Goal: Transaction & Acquisition: Purchase product/service

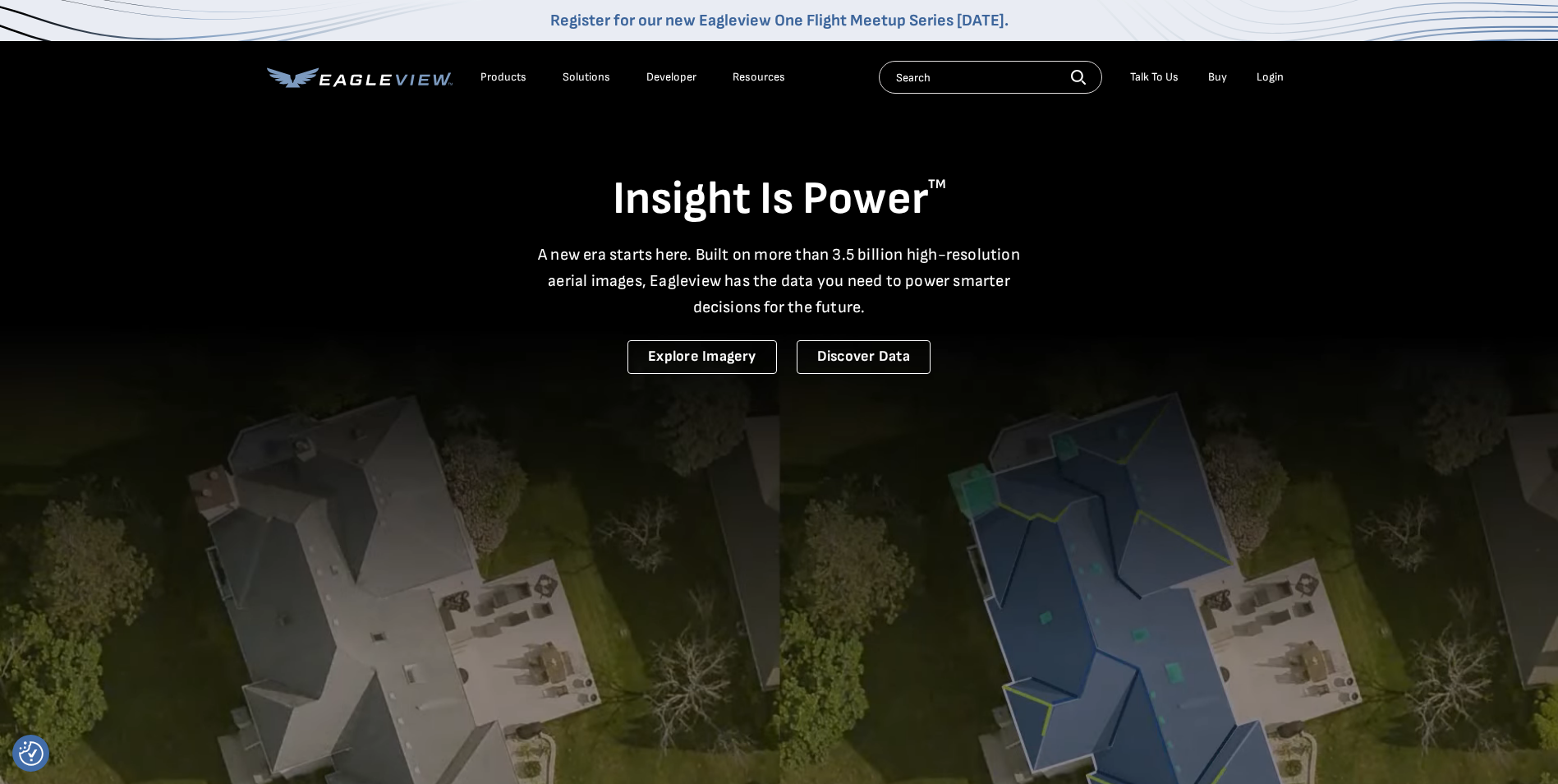
click at [1271, 73] on div "Login" at bounding box center [1270, 77] width 27 height 15
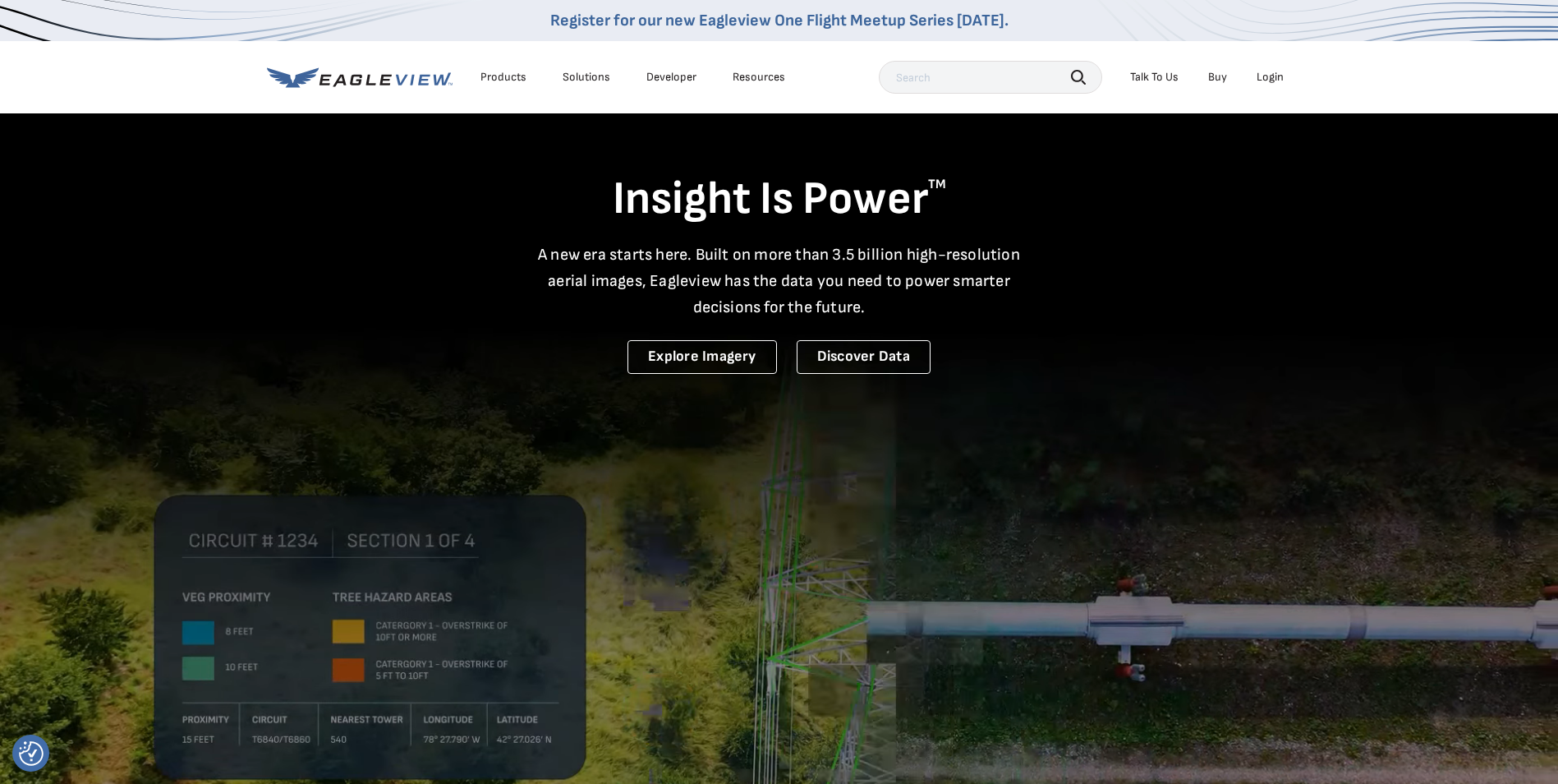
click at [1258, 79] on div "Login" at bounding box center [1270, 77] width 27 height 15
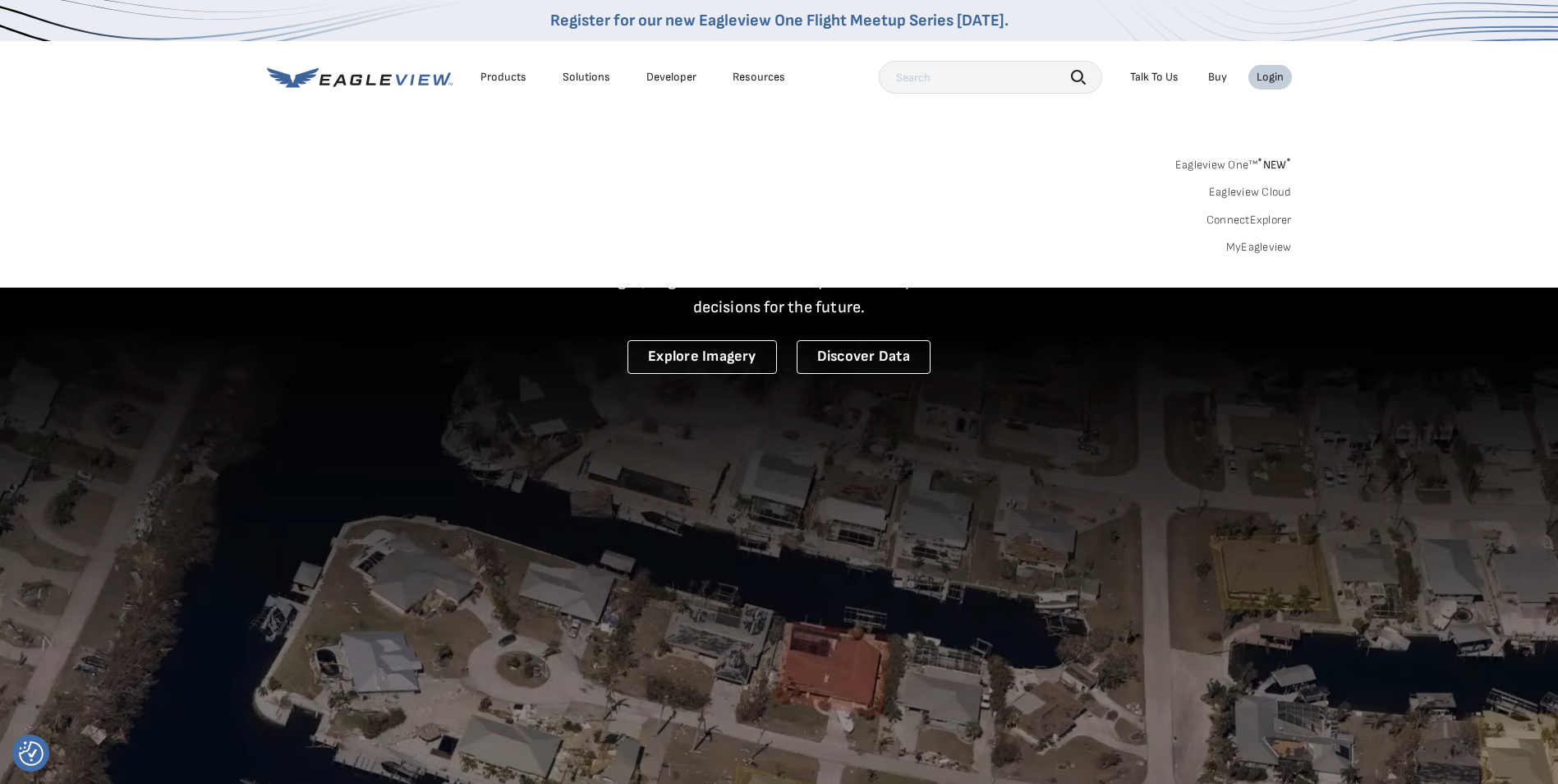
click at [1242, 245] on link "MyEagleview" at bounding box center [1259, 247] width 65 height 15
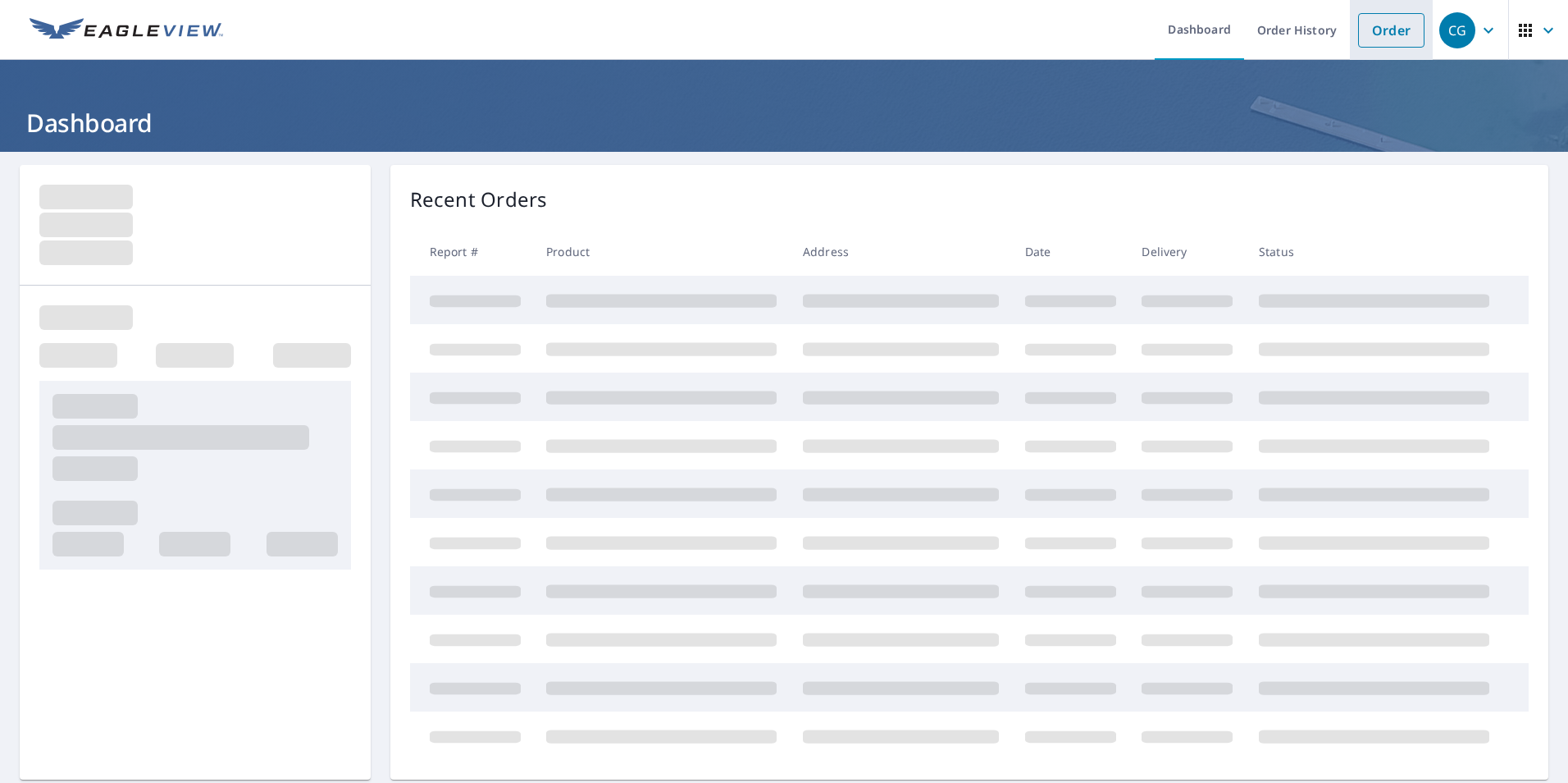
click at [1364, 25] on link "Order" at bounding box center [1390, 30] width 66 height 34
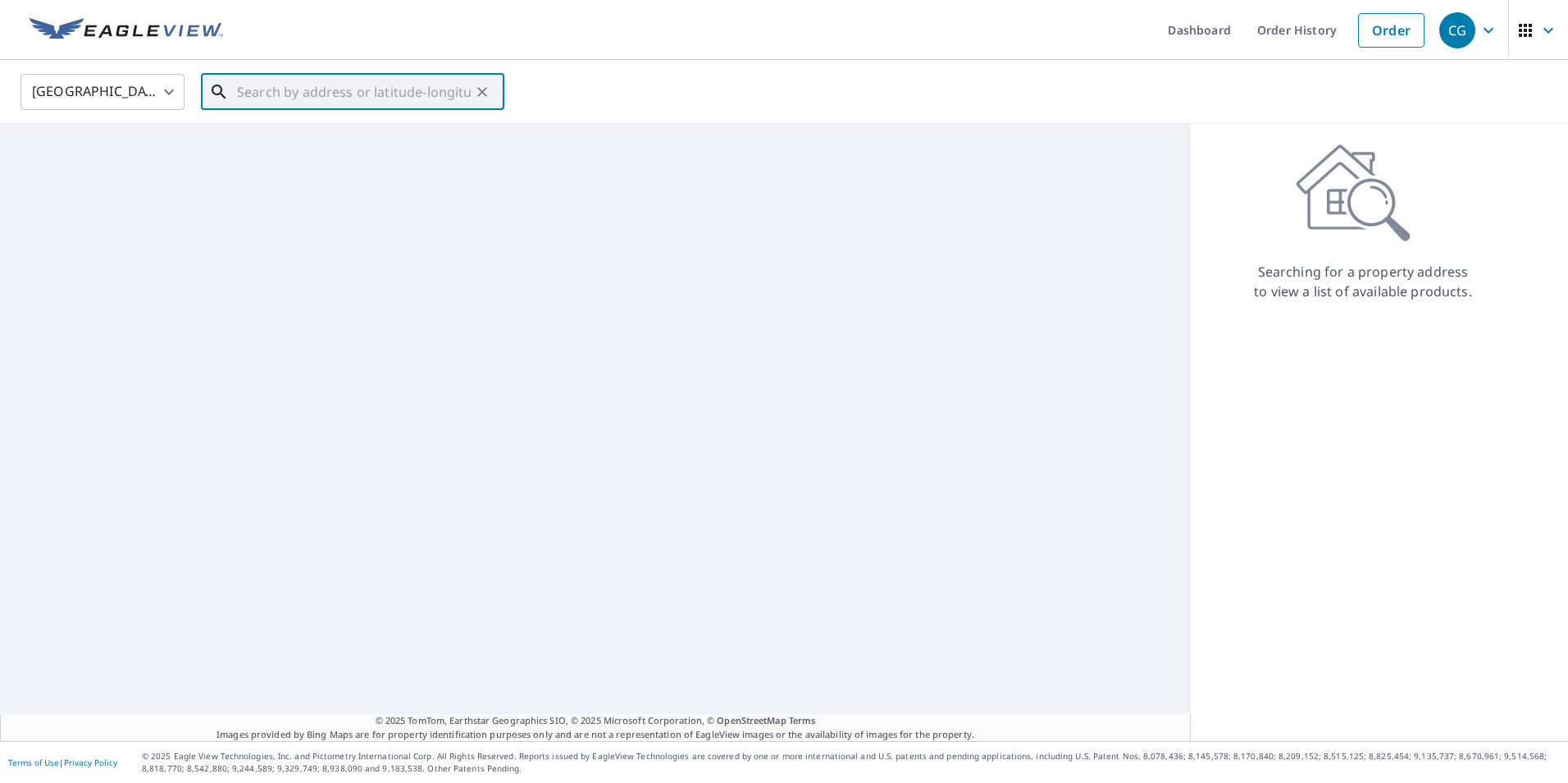
click at [331, 92] on input "text" at bounding box center [354, 91] width 234 height 46
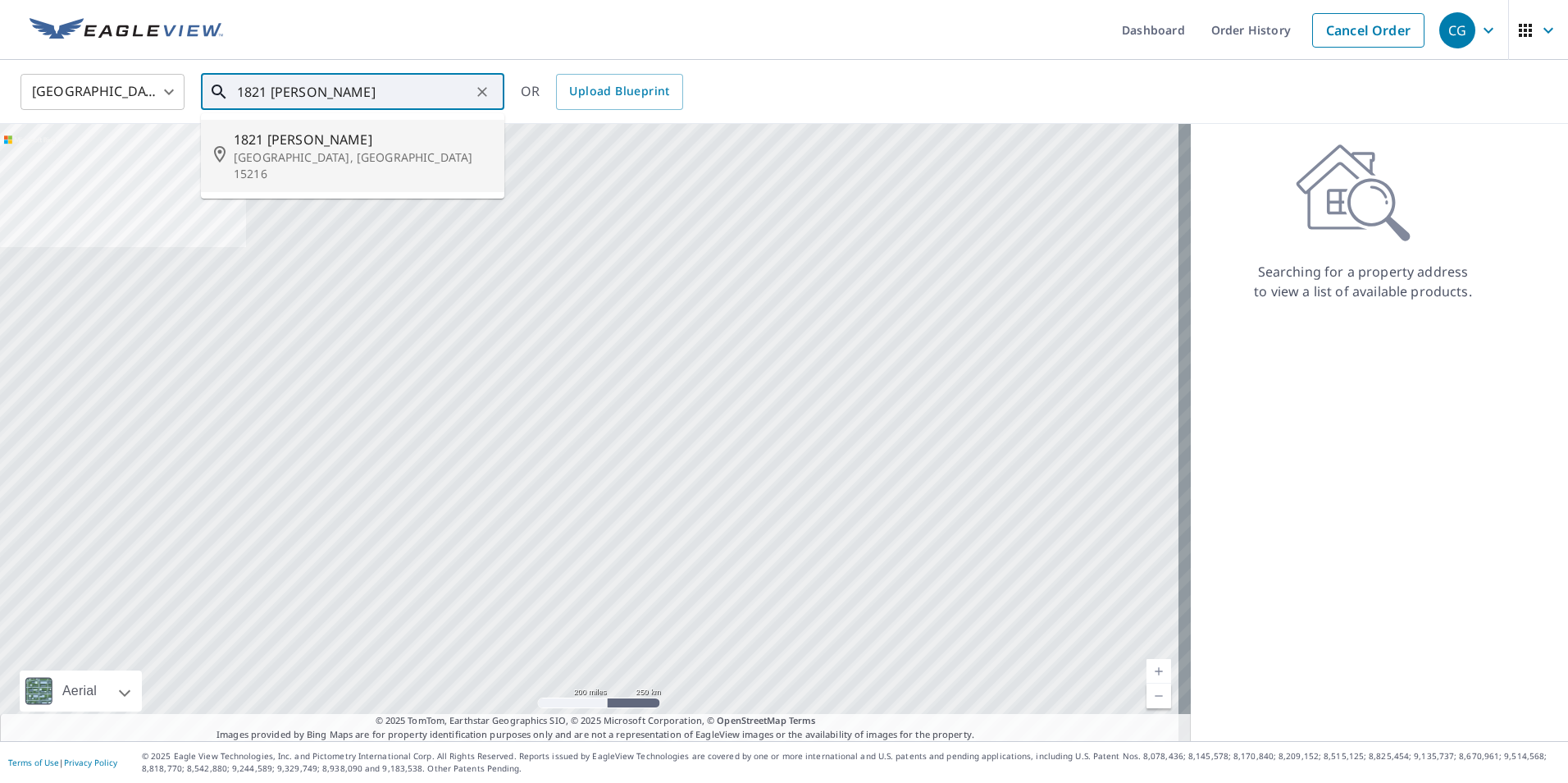
click at [334, 156] on p "Pittsburgh, PA 15216" at bounding box center [362, 165] width 258 height 33
type input "1821 Maydell St Pittsburgh, PA 15216"
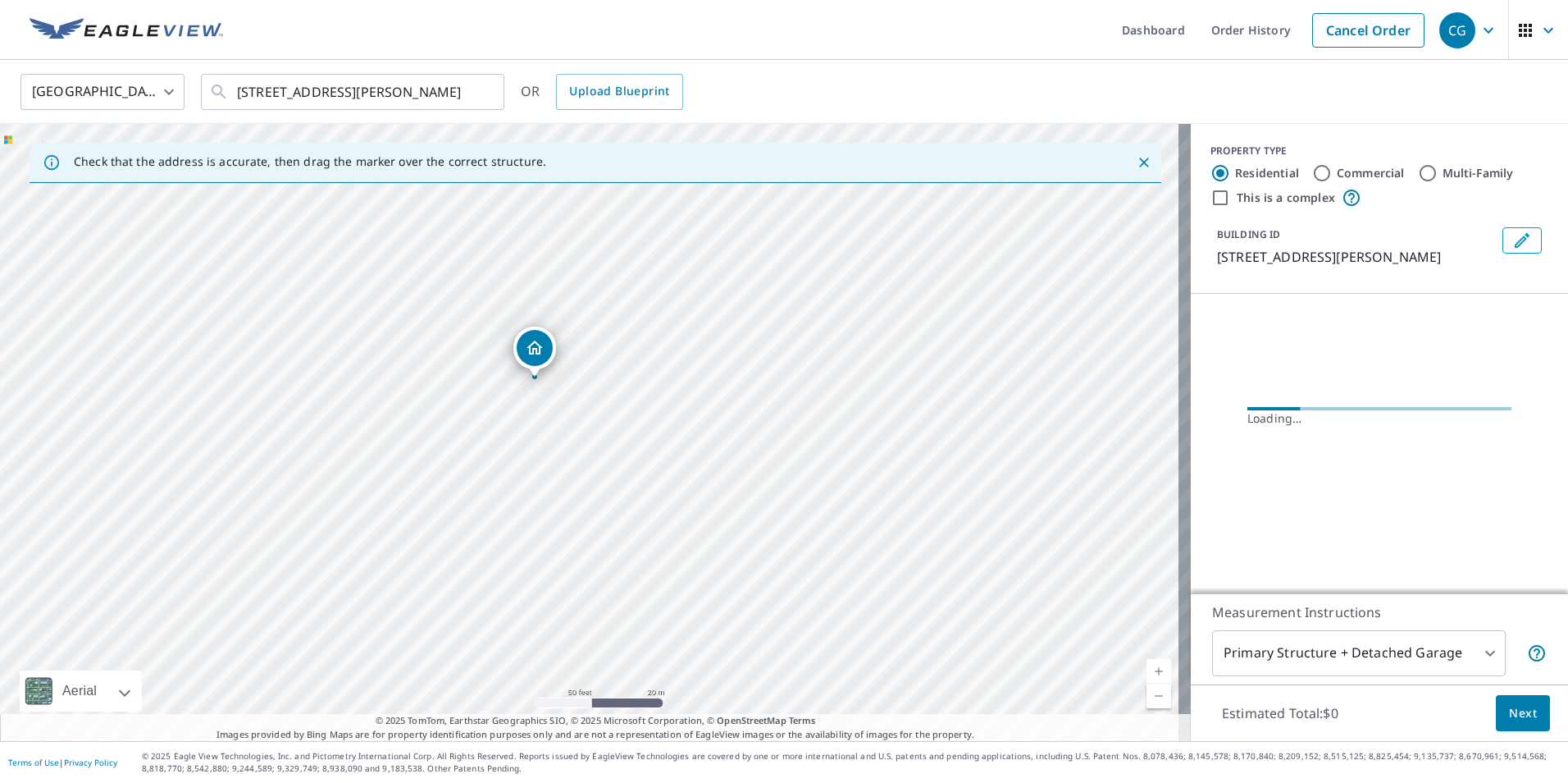
drag, startPoint x: 542, startPoint y: 358, endPoint x: 585, endPoint y: 486, distance: 135.0
click at [585, 486] on div "1821 Maydell St Pittsburgh, PA 15216" at bounding box center [595, 432] width 1190 height 617
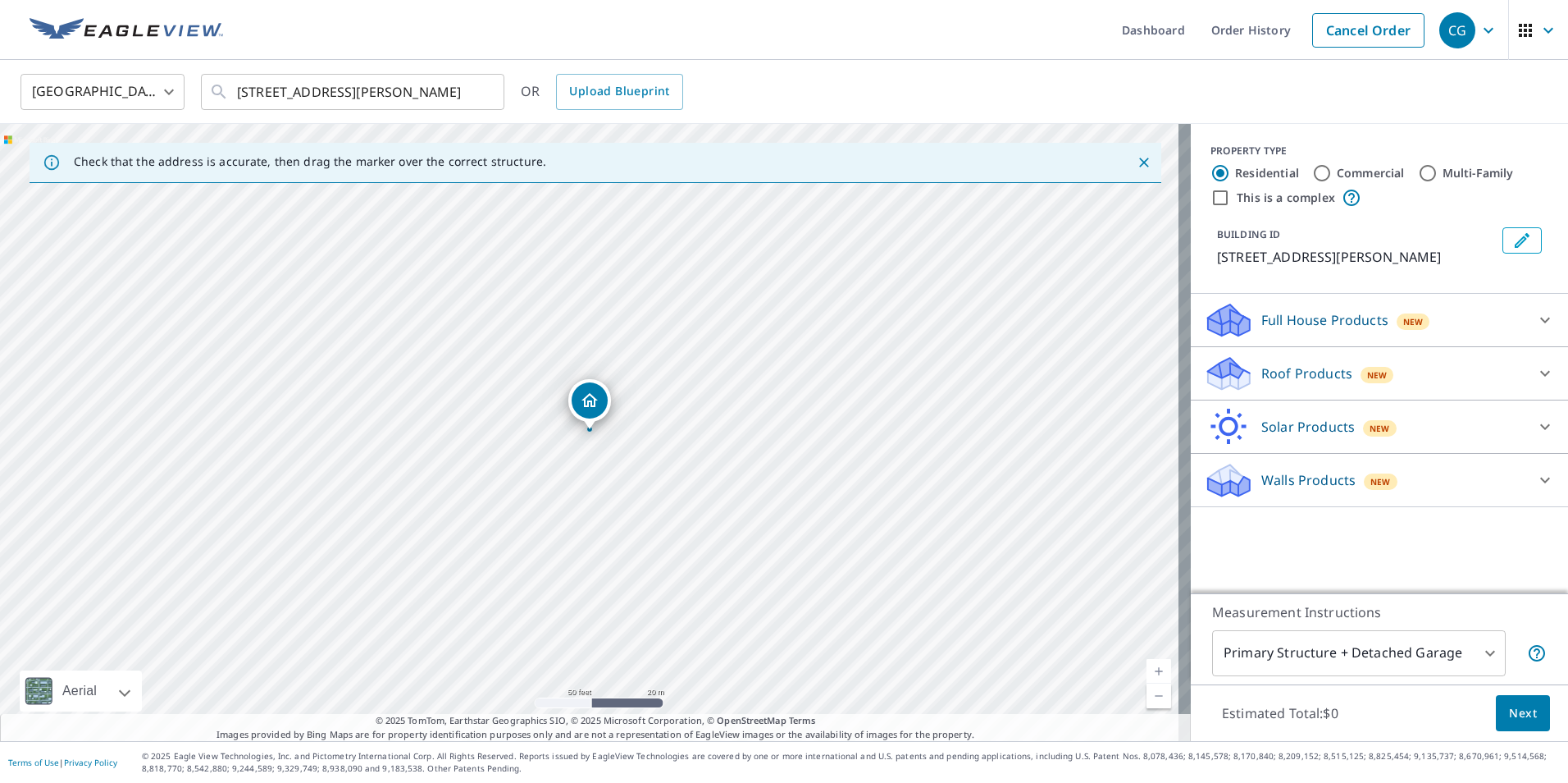
click at [1268, 377] on p "Roof Products" at bounding box center [1307, 372] width 91 height 20
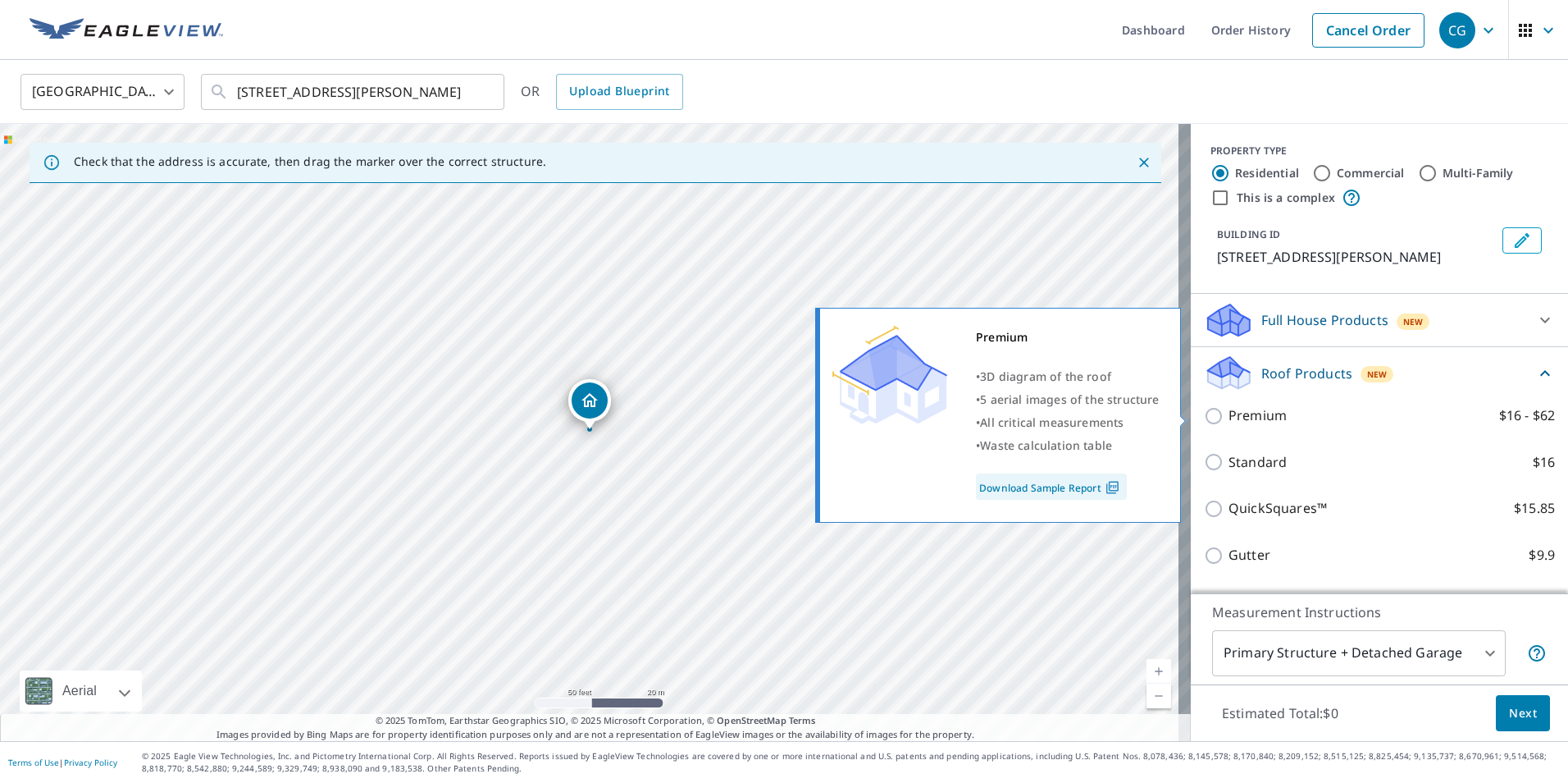
click at [1253, 421] on p "Premium" at bounding box center [1257, 415] width 59 height 20
click at [1228, 421] on input "Premium $16 - $62" at bounding box center [1215, 415] width 24 height 20
checkbox input "true"
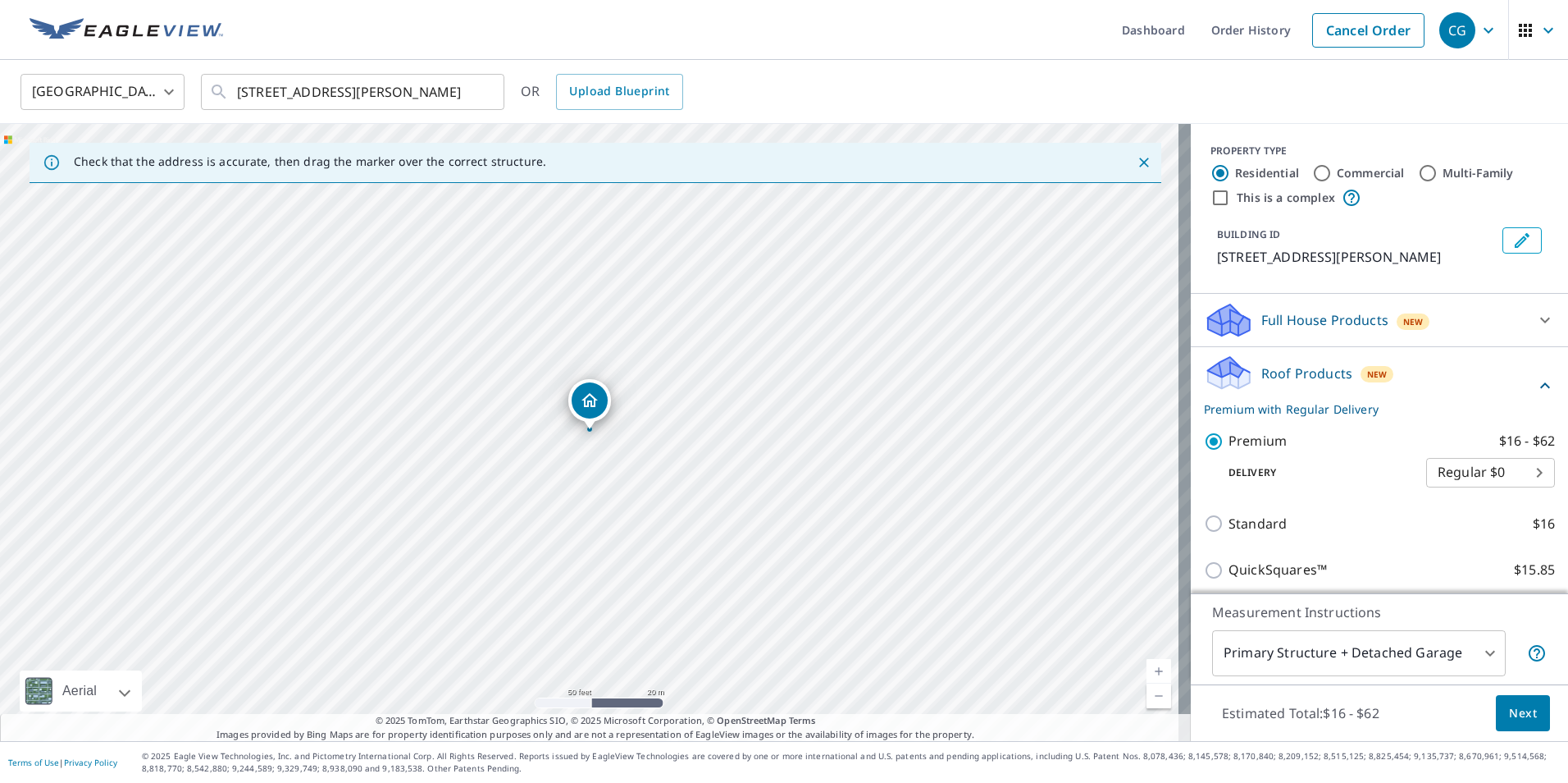
click at [1324, 647] on body "CG CG Dashboard Order History Cancel Order CG United States US ​ 1821 Maydell S…" at bounding box center [784, 391] width 1568 height 783
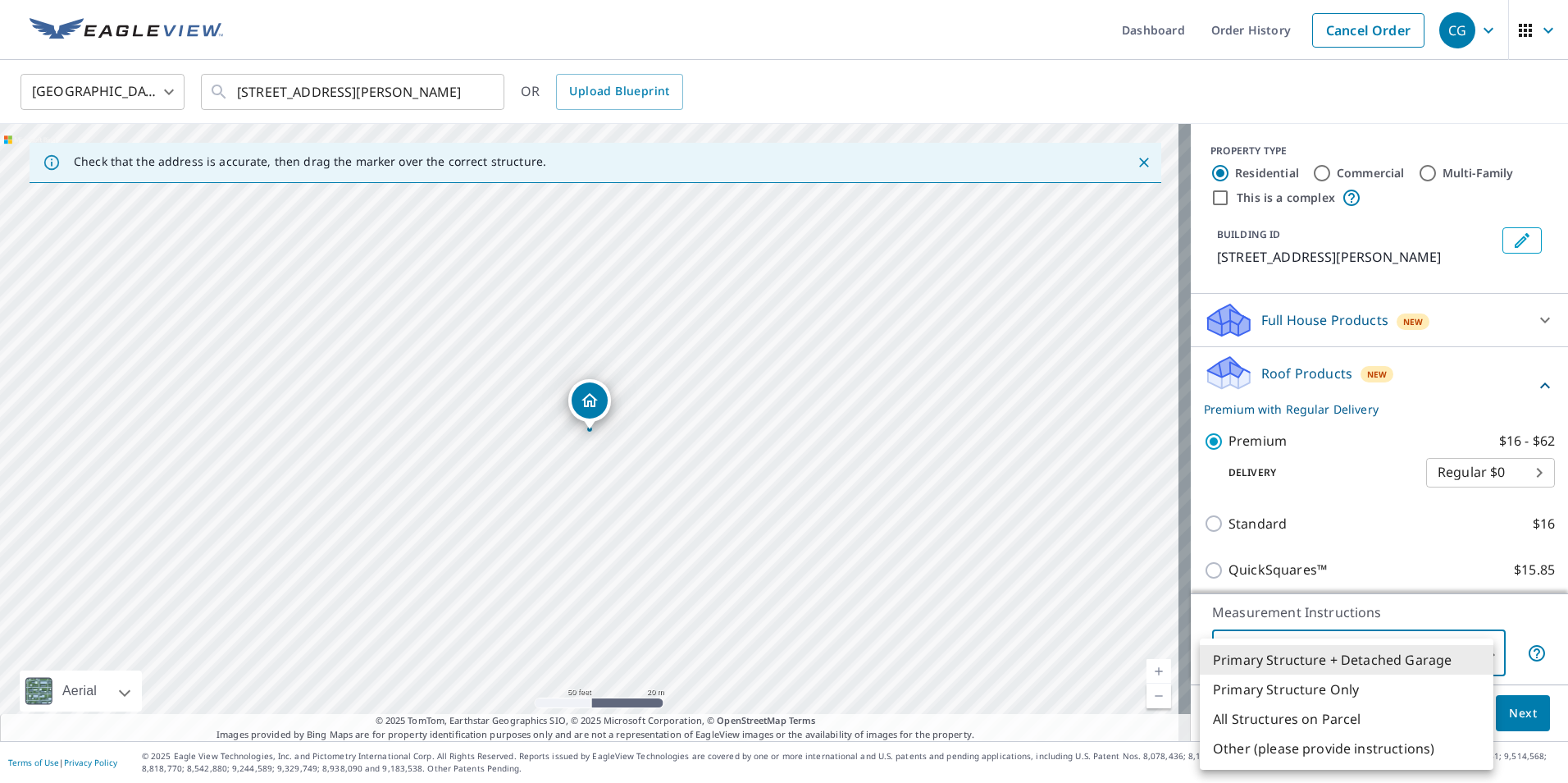
click at [1316, 684] on li "Primary Structure Only" at bounding box center [1346, 689] width 293 height 30
type input "2"
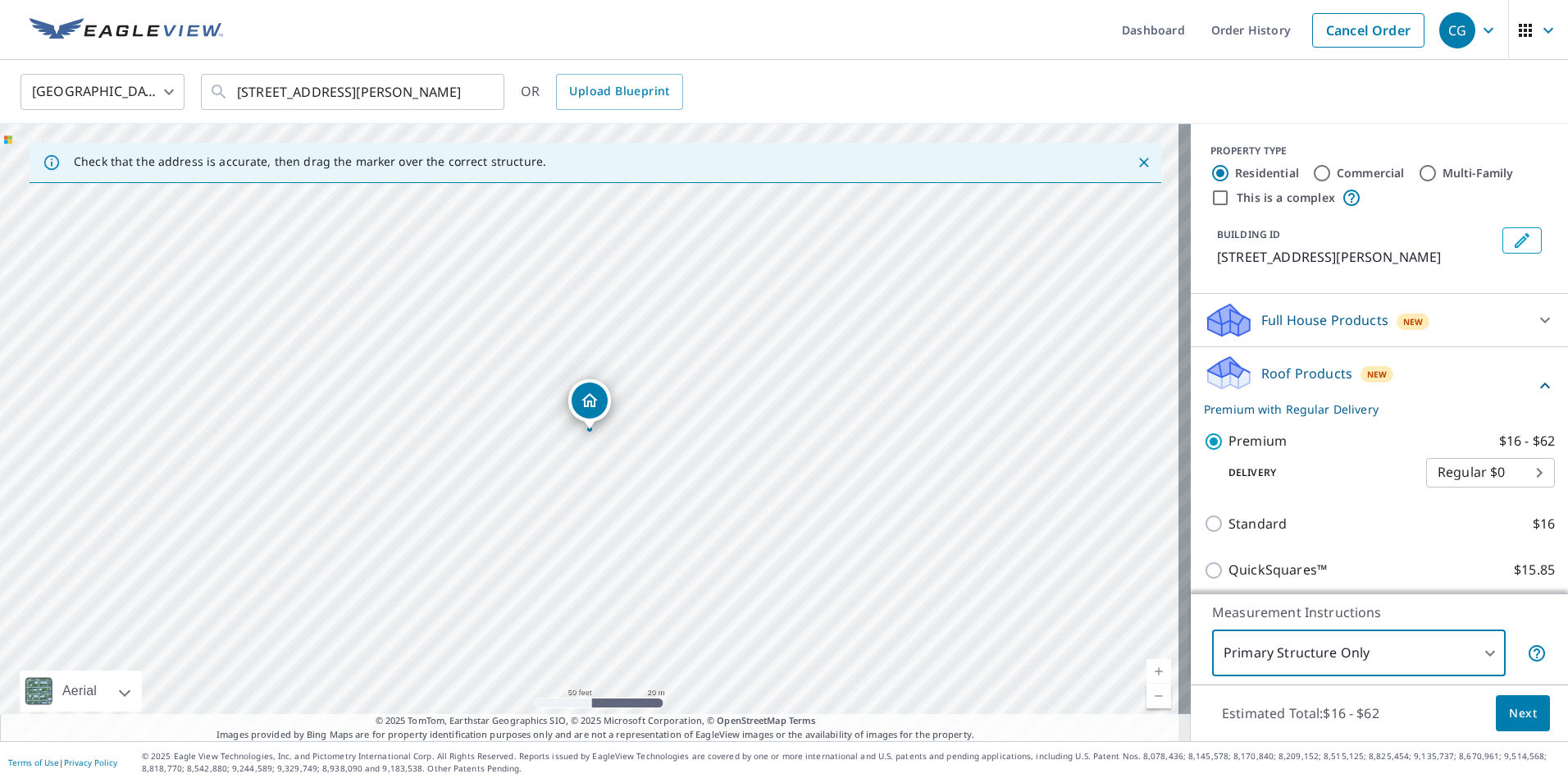
click at [1508, 711] on span "Next" at bounding box center [1522, 713] width 28 height 20
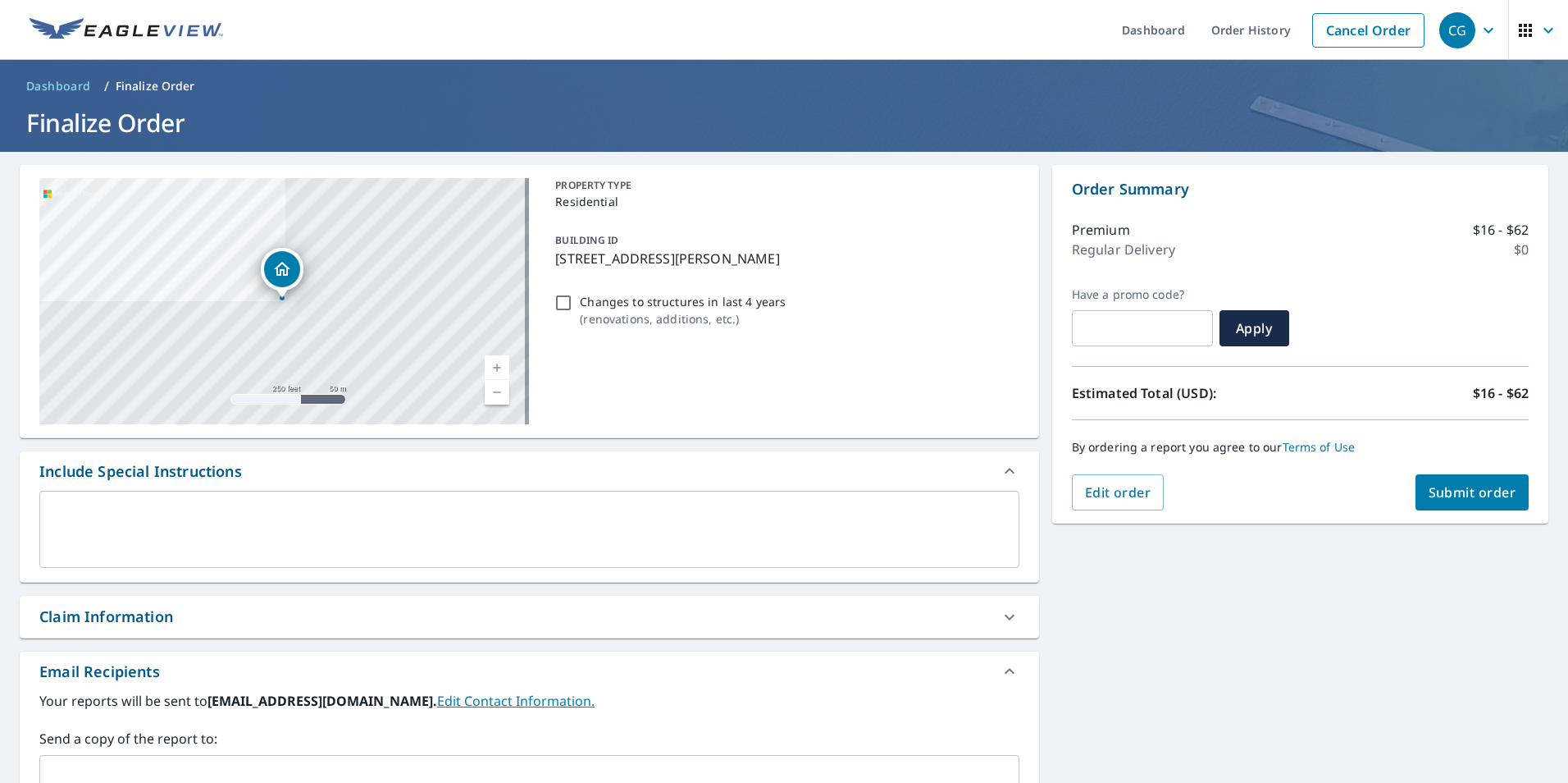
click at [1481, 486] on span "Submit order" at bounding box center [1472, 492] width 87 height 18
checkbox input "true"
